Goal: Task Accomplishment & Management: Complete application form

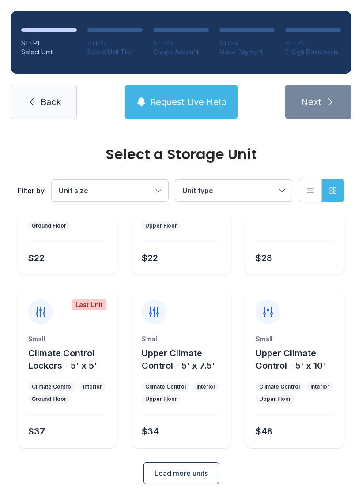
scroll to position [105, 0]
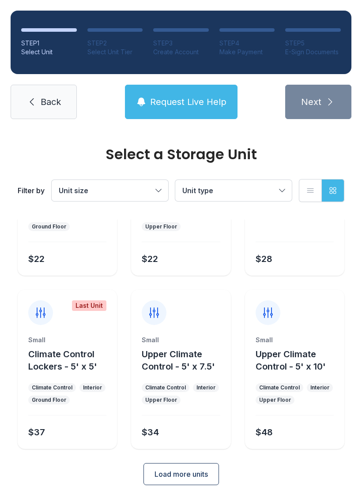
click at [49, 111] on link "Back" at bounding box center [44, 102] width 66 height 34
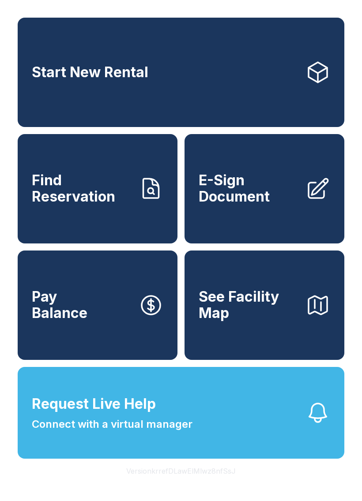
click at [142, 415] on span "Request Live Help" at bounding box center [94, 404] width 124 height 21
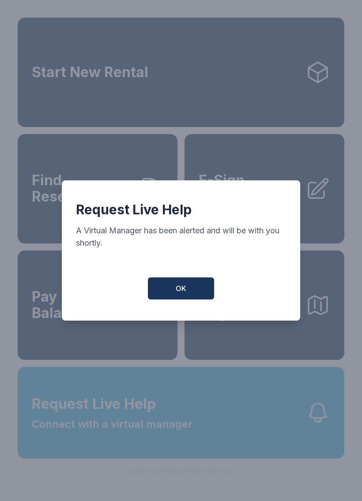
click at [174, 292] on button "OK" at bounding box center [181, 289] width 66 height 22
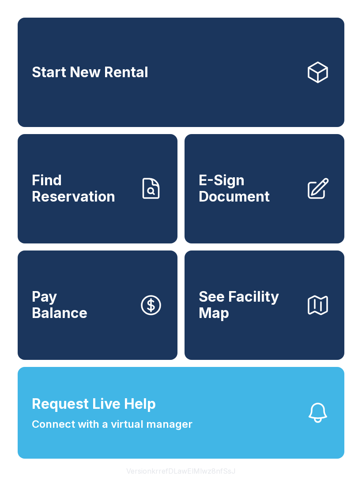
click at [75, 92] on link "Start New Rental" at bounding box center [181, 72] width 327 height 109
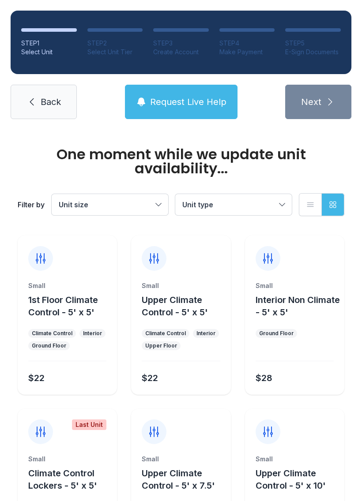
click at [214, 209] on span "Unit type" at bounding box center [229, 204] width 94 height 11
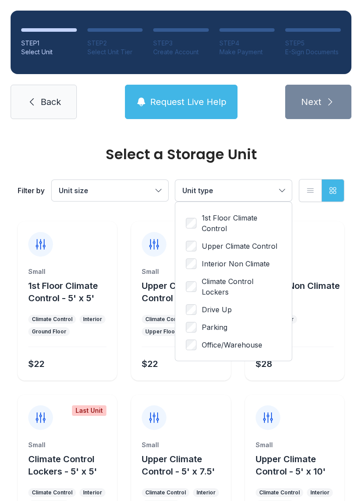
click at [94, 190] on span "Unit size" at bounding box center [106, 190] width 94 height 11
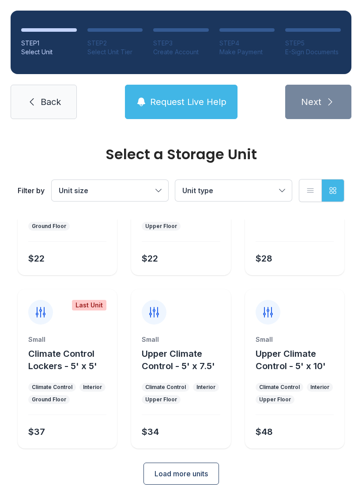
scroll to position [105, 0]
click at [30, 100] on icon at bounding box center [31, 102] width 11 height 11
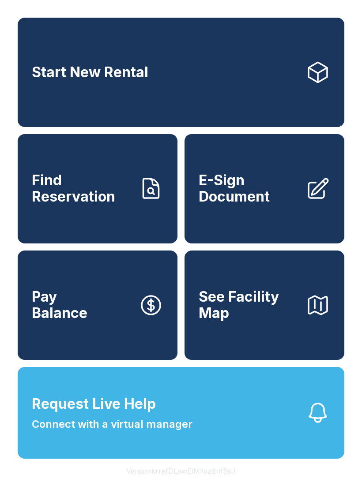
click at [53, 79] on span "Start New Rental" at bounding box center [90, 72] width 117 height 16
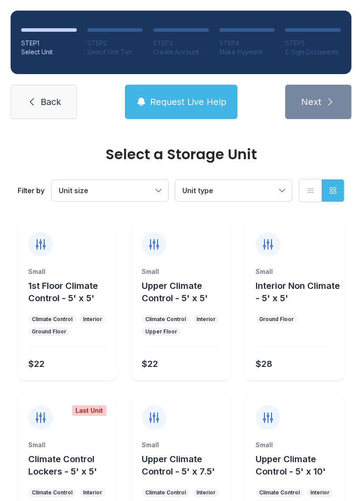
click at [90, 188] on span "Unit size" at bounding box center [106, 190] width 94 height 11
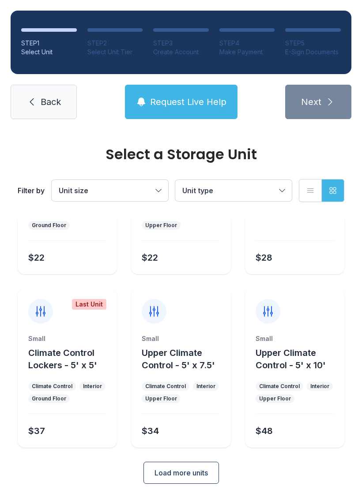
scroll to position [105, 0]
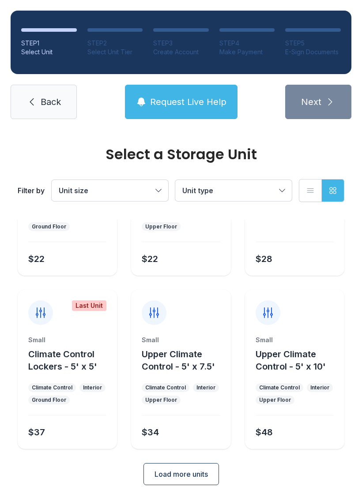
click at [239, 184] on button "Unit type" at bounding box center [233, 190] width 117 height 21
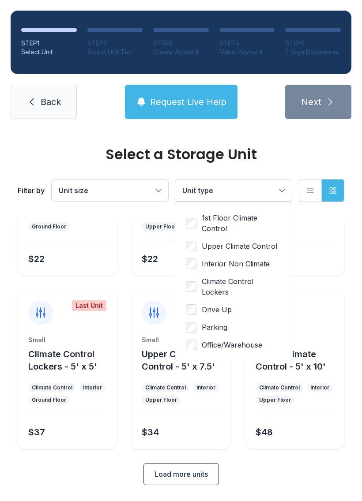
click at [228, 306] on span "Drive Up" at bounding box center [217, 310] width 30 height 11
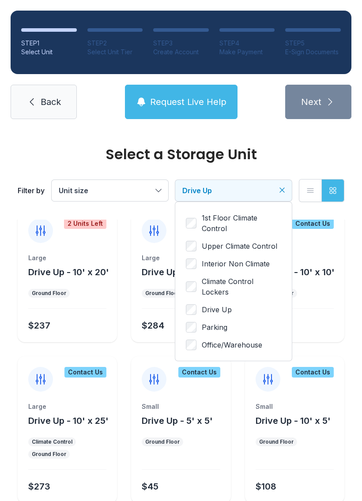
scroll to position [0, 0]
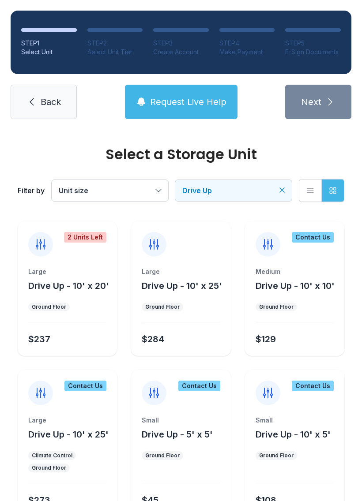
click at [222, 199] on button "Drive Up" at bounding box center [233, 190] width 117 height 21
